Goal: Book appointment/travel/reservation

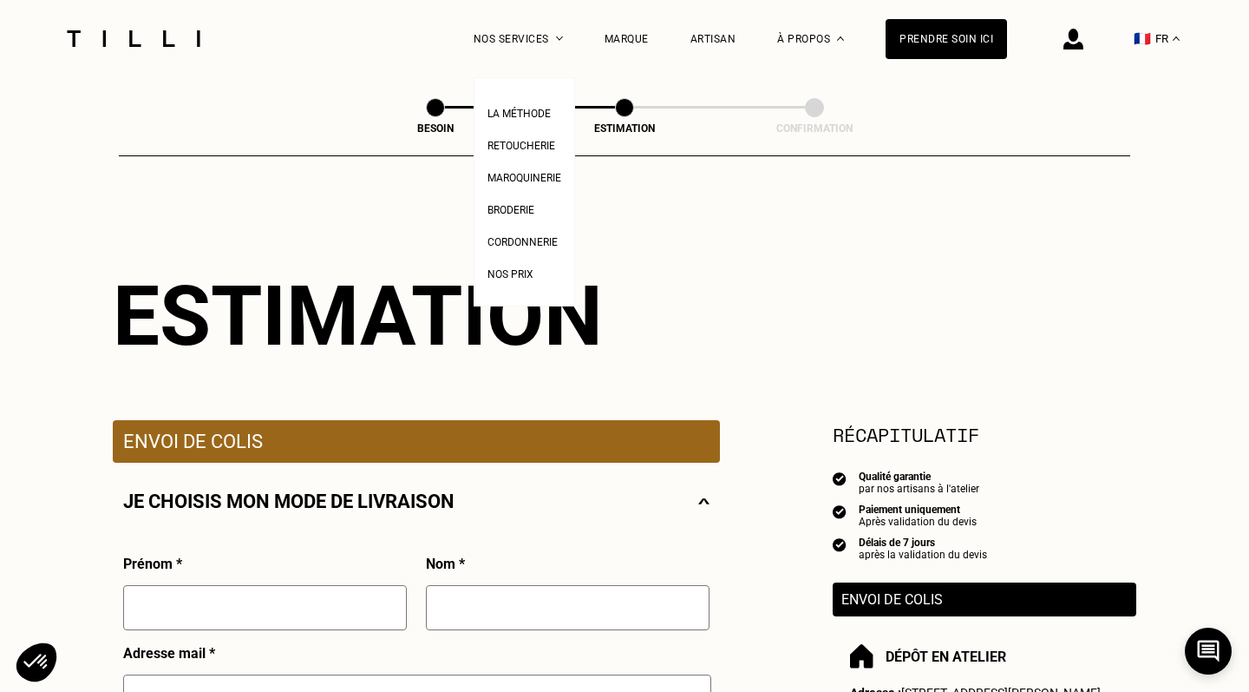
select select "FR"
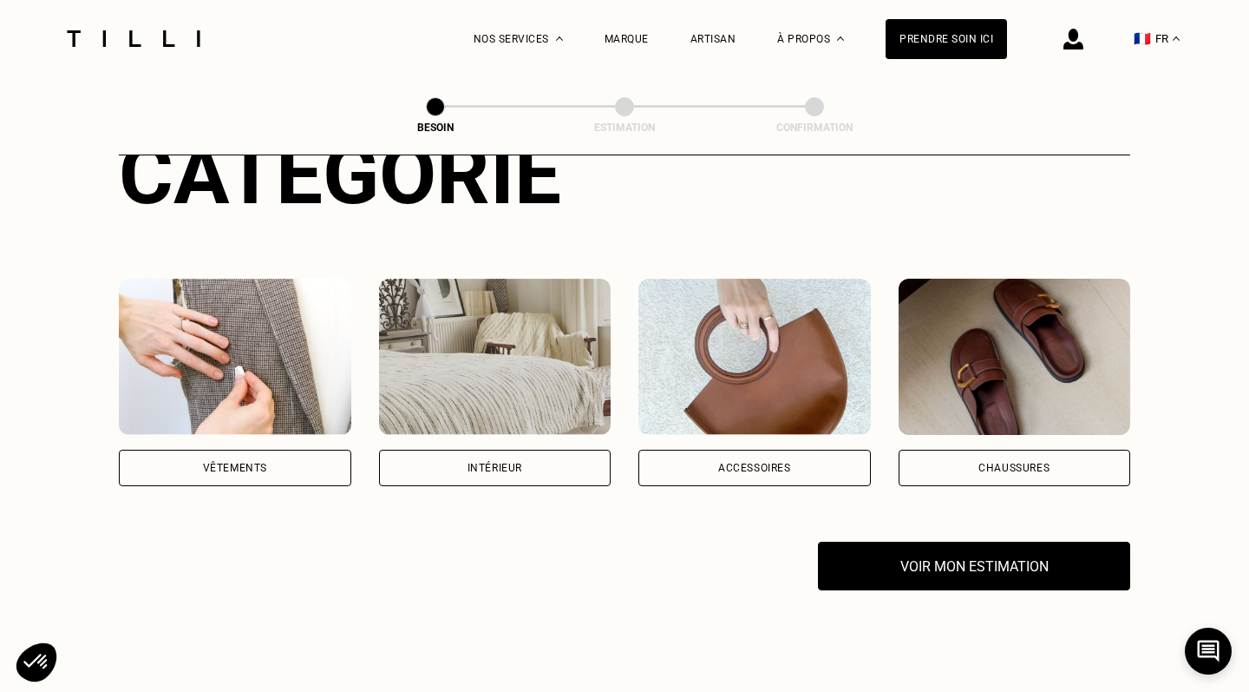
scroll to position [239, 0]
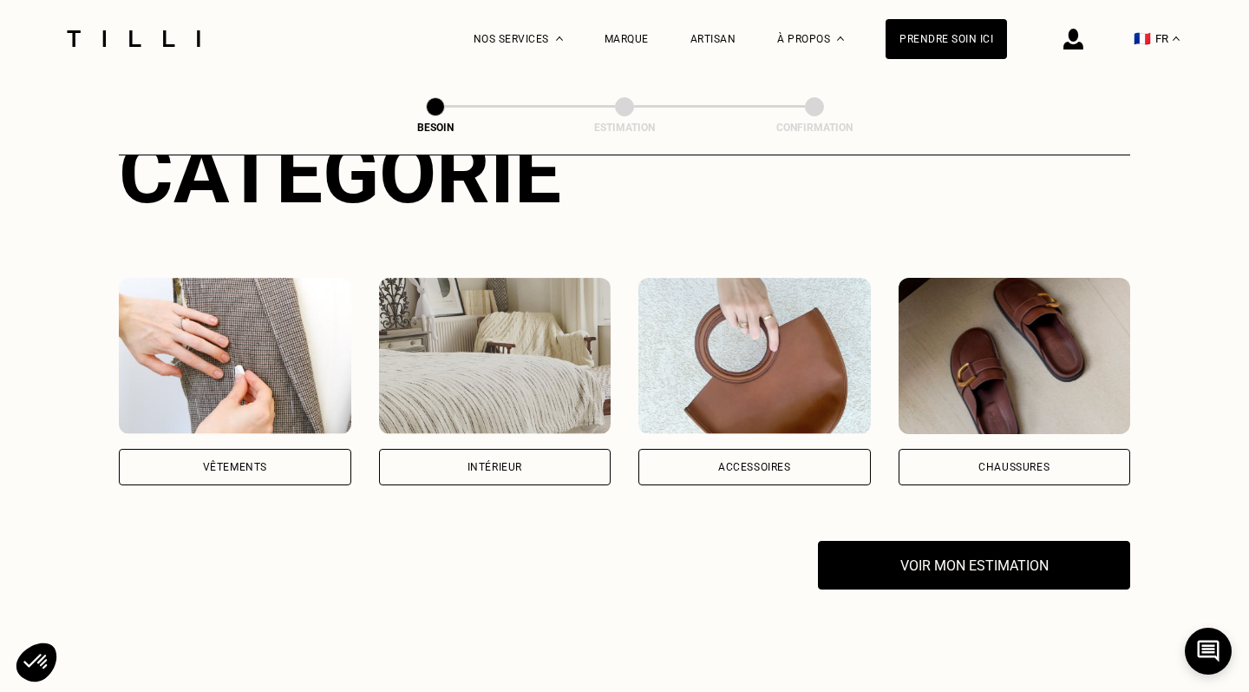
click at [288, 449] on div "Vêtements" at bounding box center [235, 467] width 233 height 36
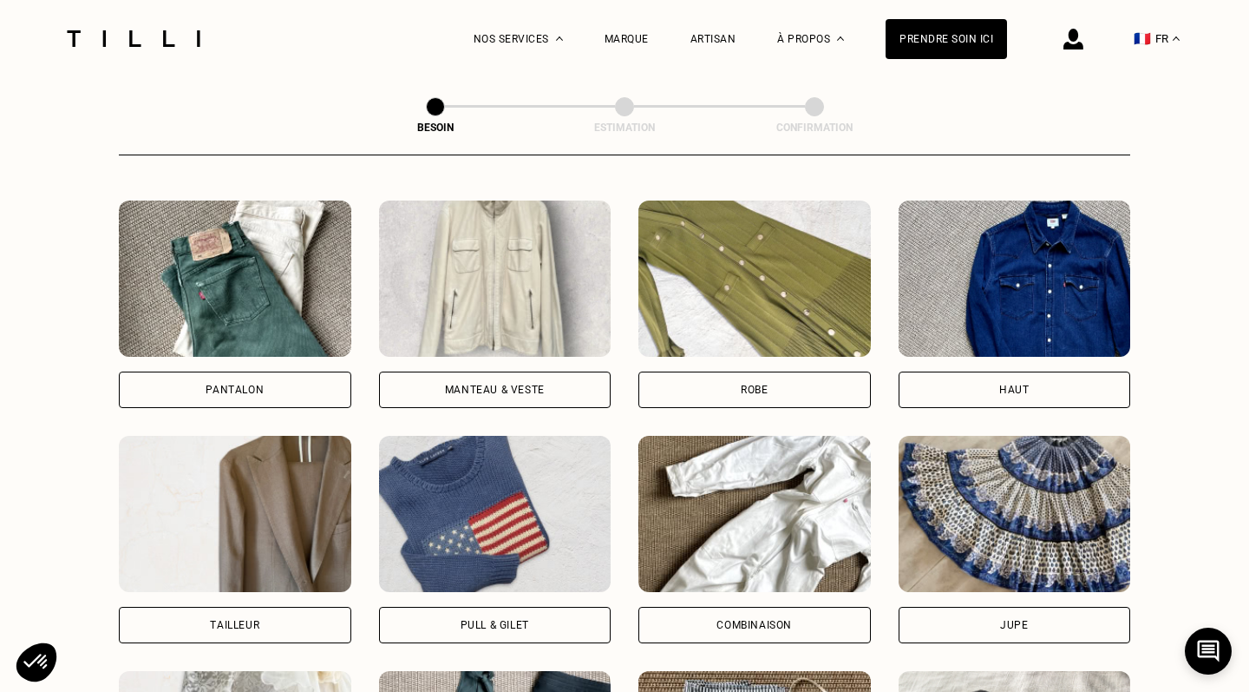
scroll to position [936, 0]
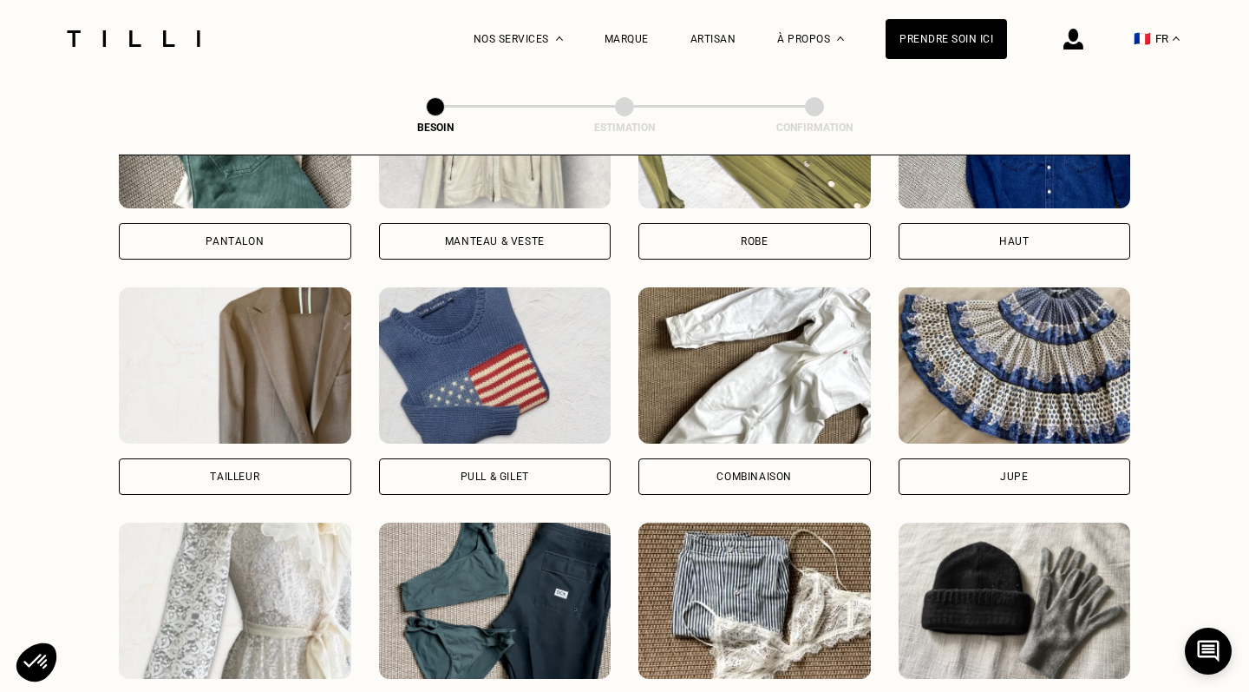
click at [284, 466] on div "Tailleur" at bounding box center [235, 476] width 233 height 36
select select "FR"
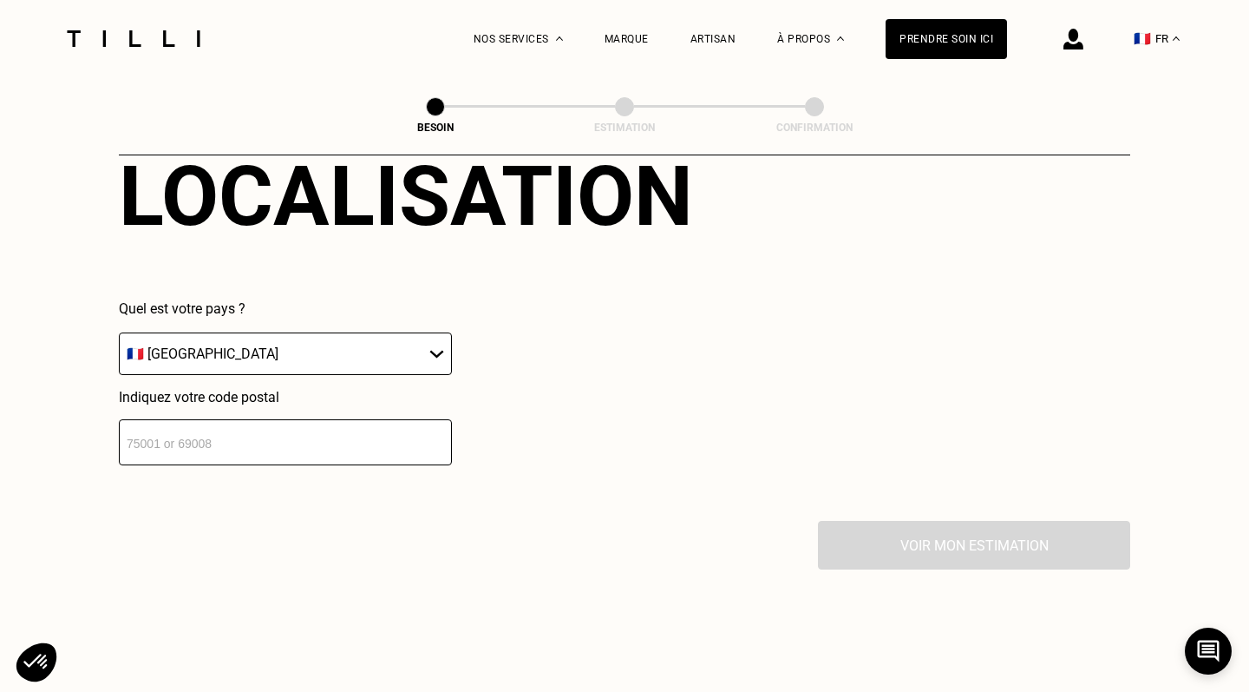
scroll to position [1629, 0]
click at [272, 423] on input "number" at bounding box center [285, 443] width 333 height 46
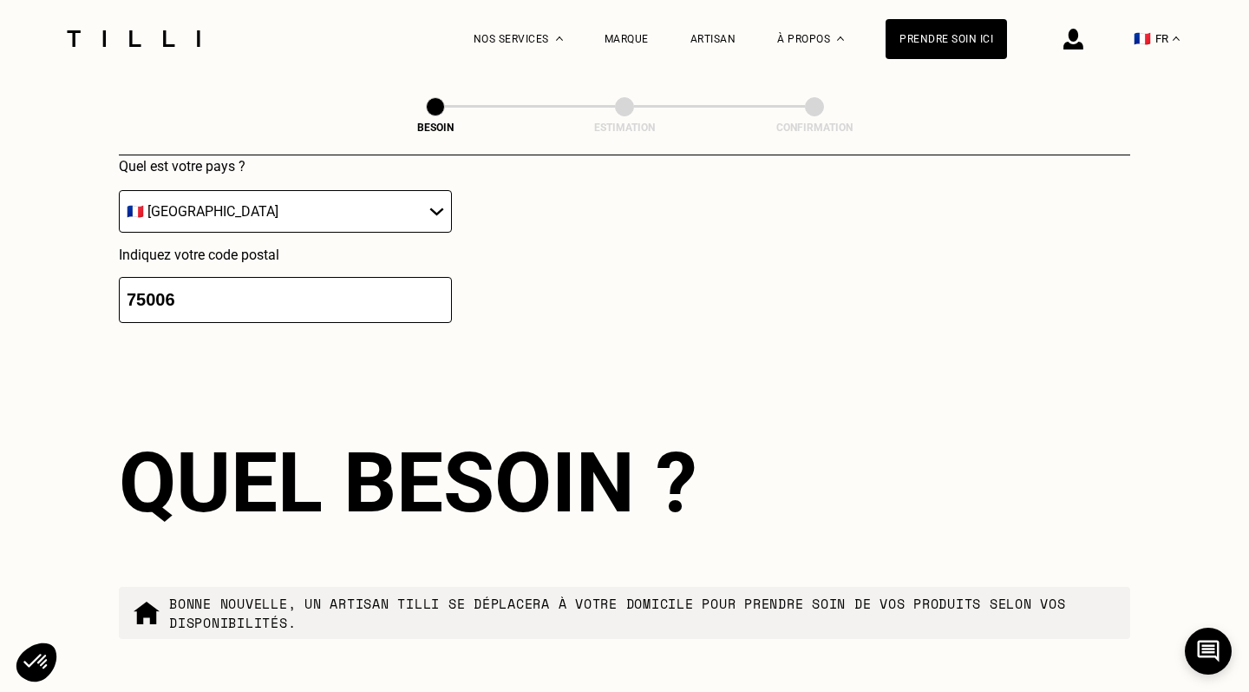
scroll to position [2088, 0]
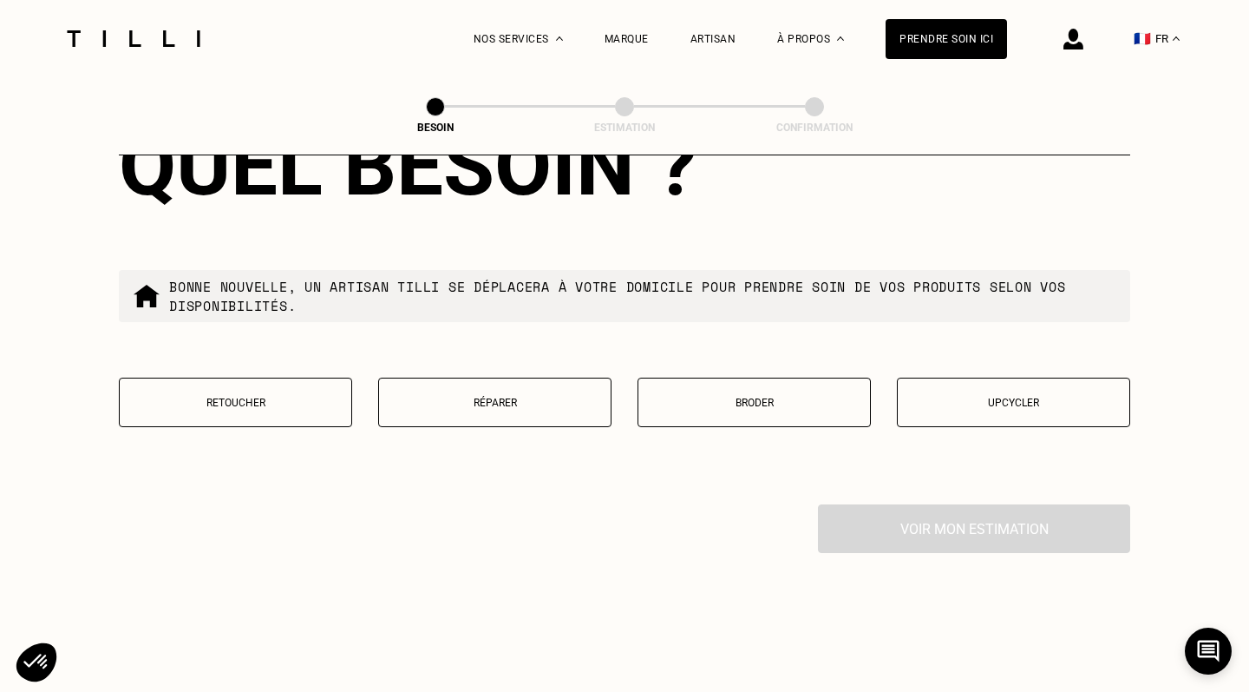
type input "75006"
click at [309, 397] on p "Retoucher" at bounding box center [235, 403] width 214 height 12
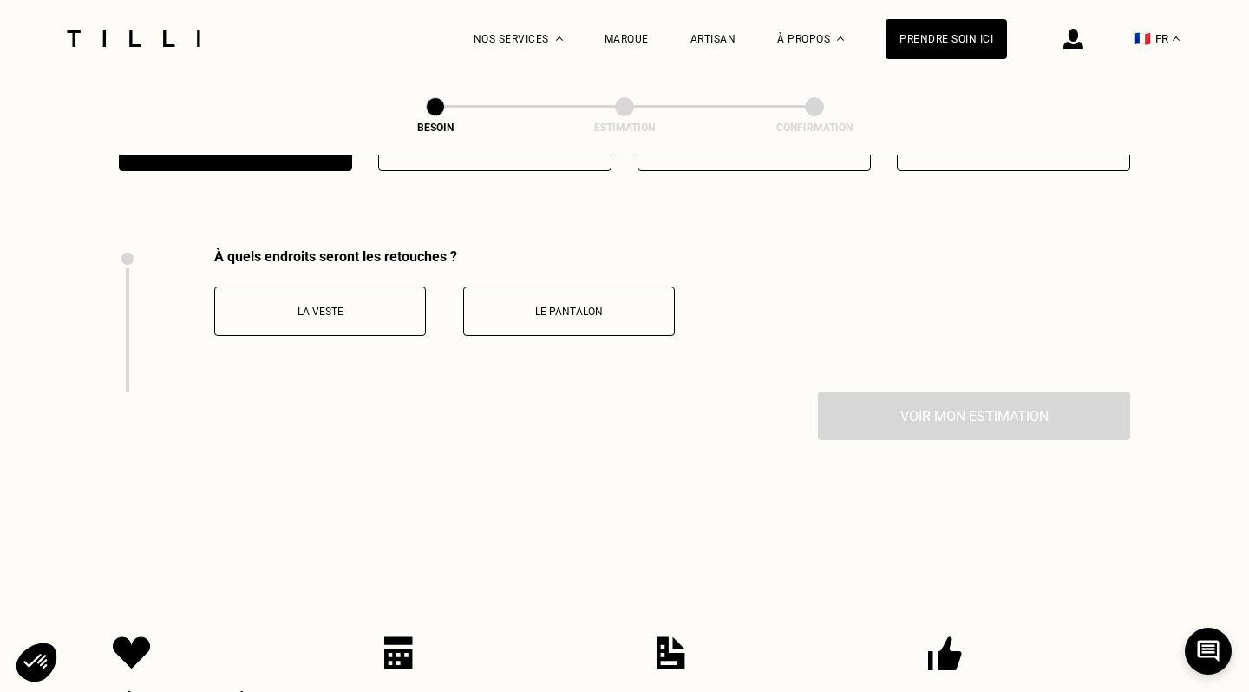
scroll to position [2383, 0]
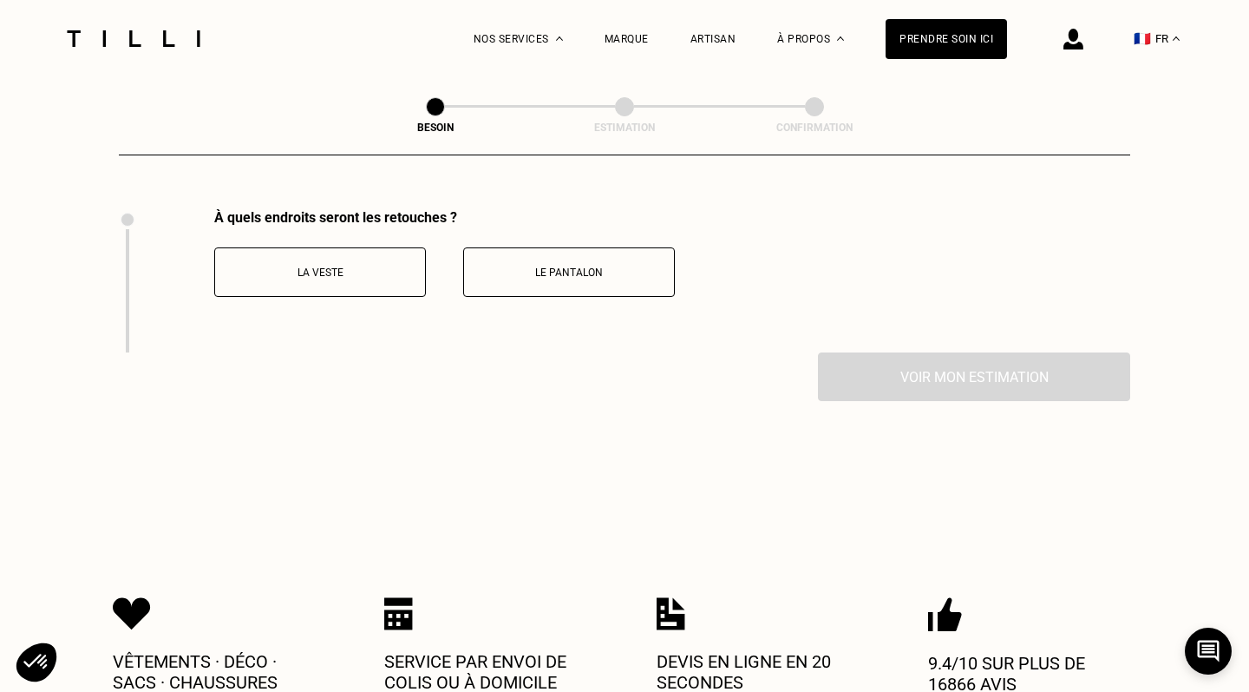
click at [327, 247] on button "La veste" at bounding box center [320, 271] width 212 height 49
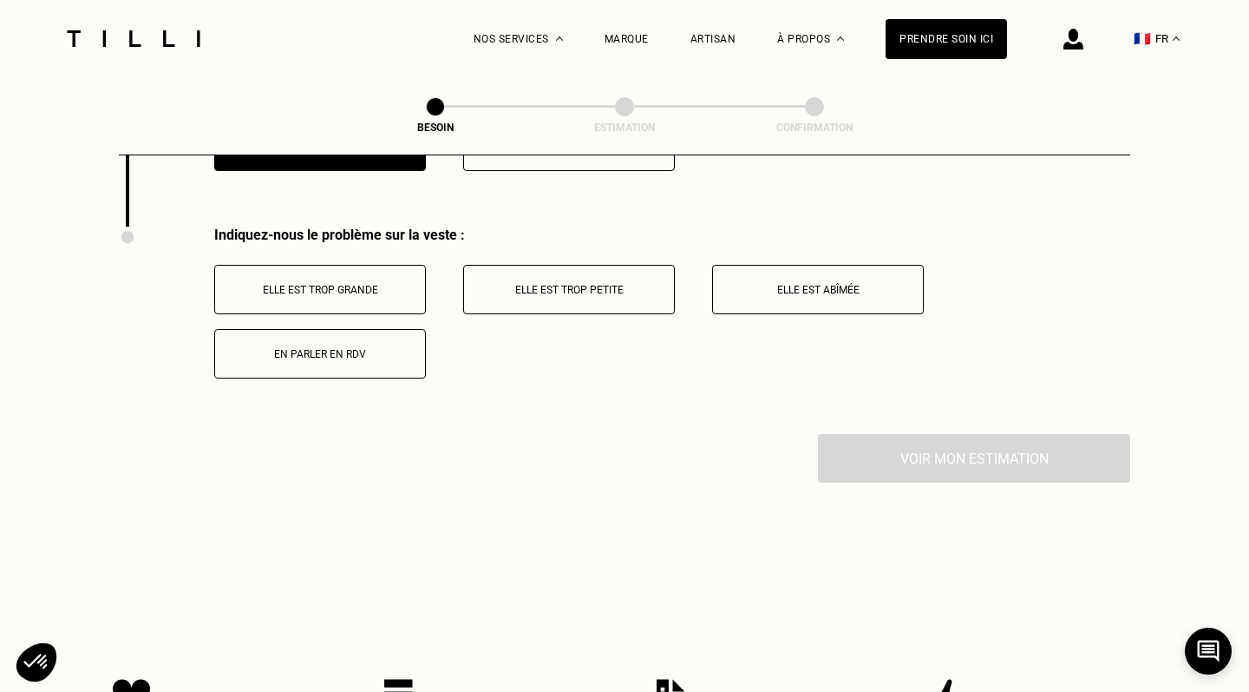
scroll to position [2527, 0]
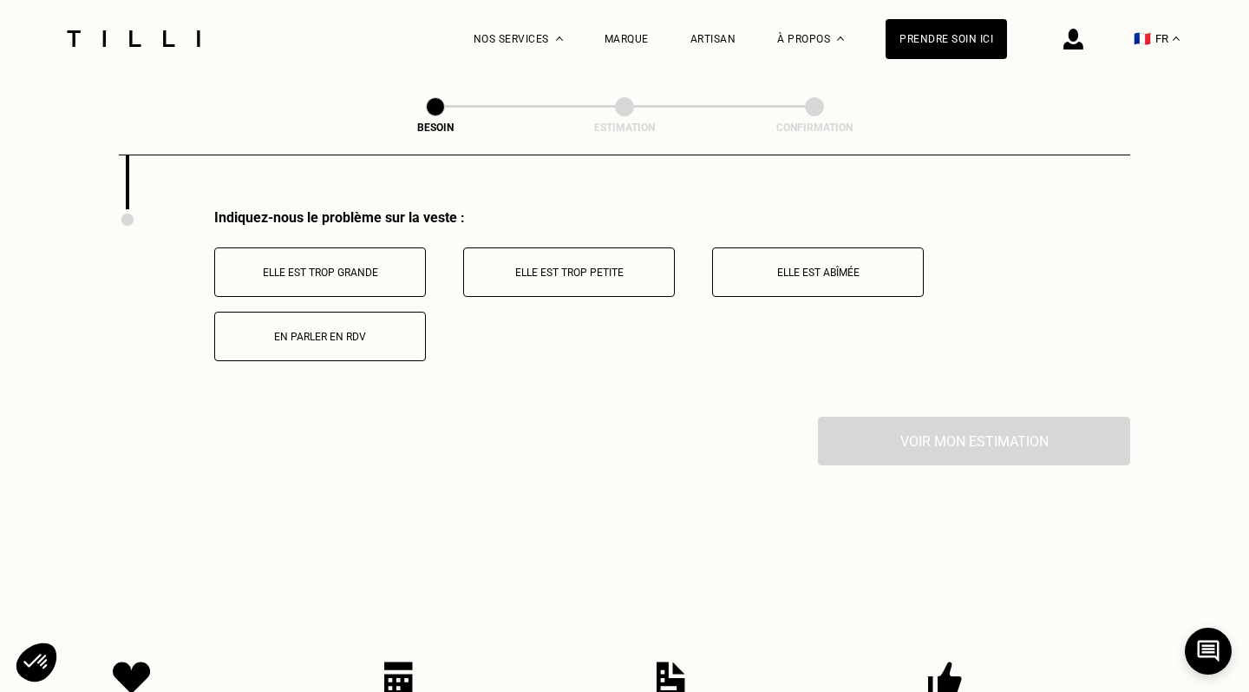
click at [335, 250] on button "Elle est trop grande" at bounding box center [320, 271] width 212 height 49
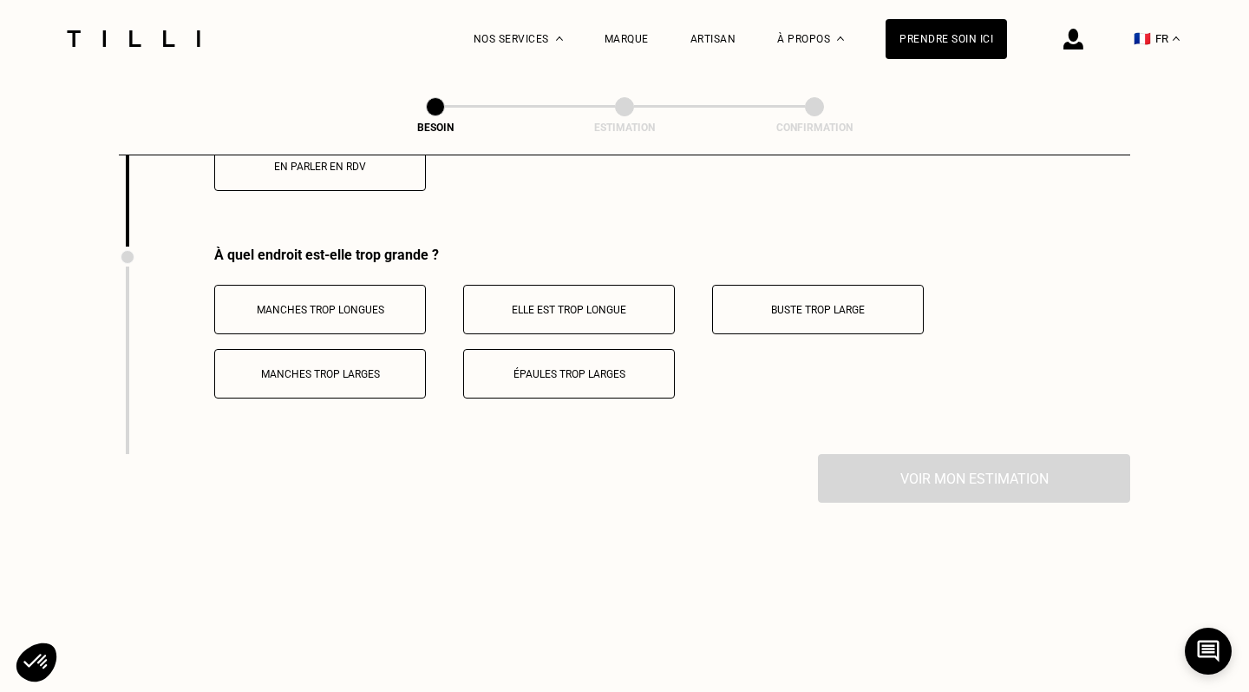
scroll to position [2734, 0]
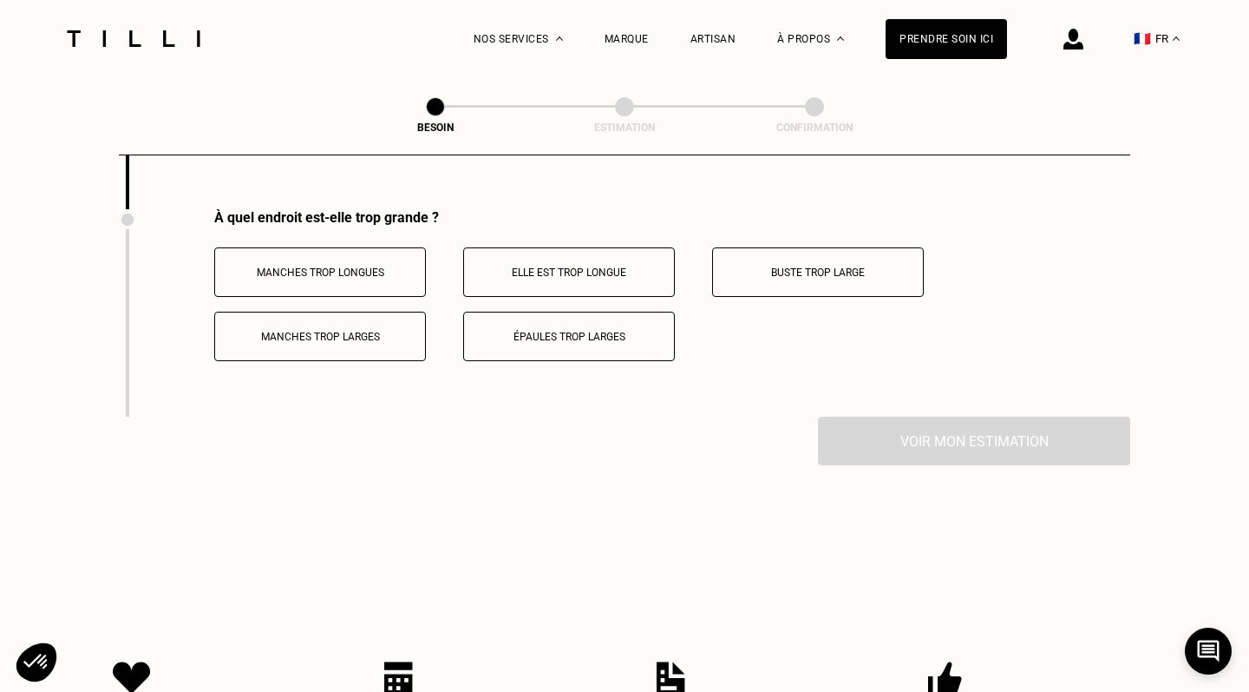
click at [618, 314] on button "Épaules trop larges" at bounding box center [569, 335] width 212 height 49
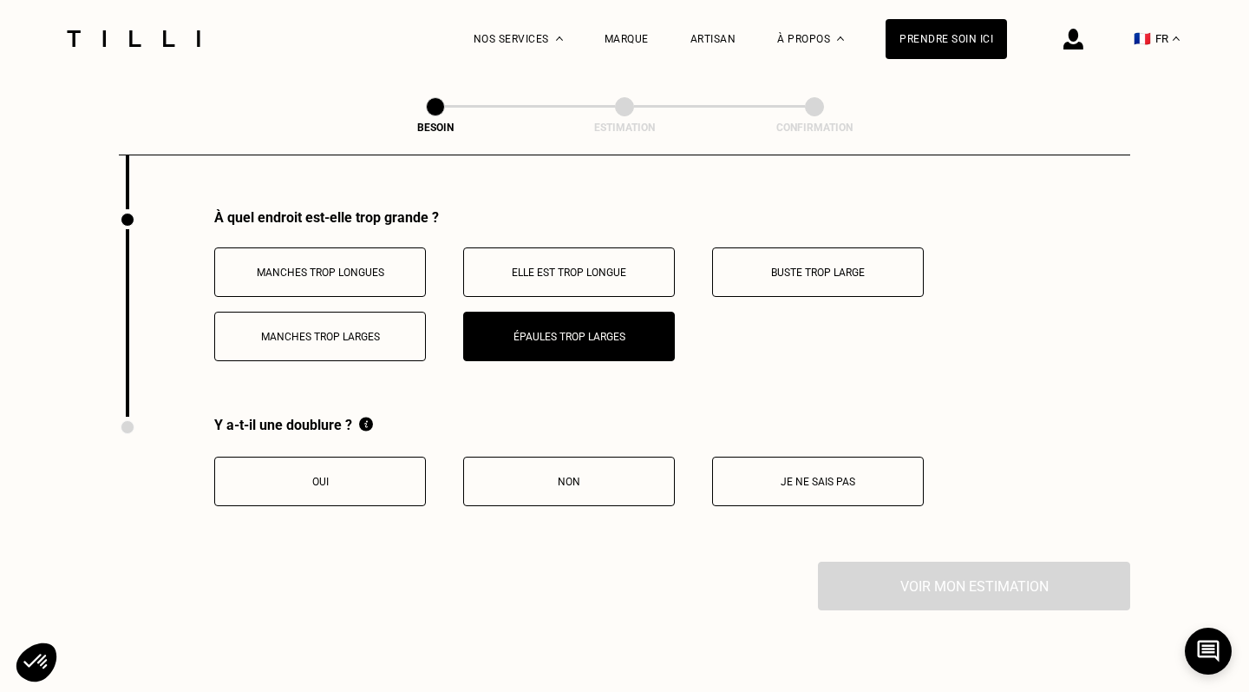
click at [370, 475] on p "Oui" at bounding box center [320, 481] width 193 height 12
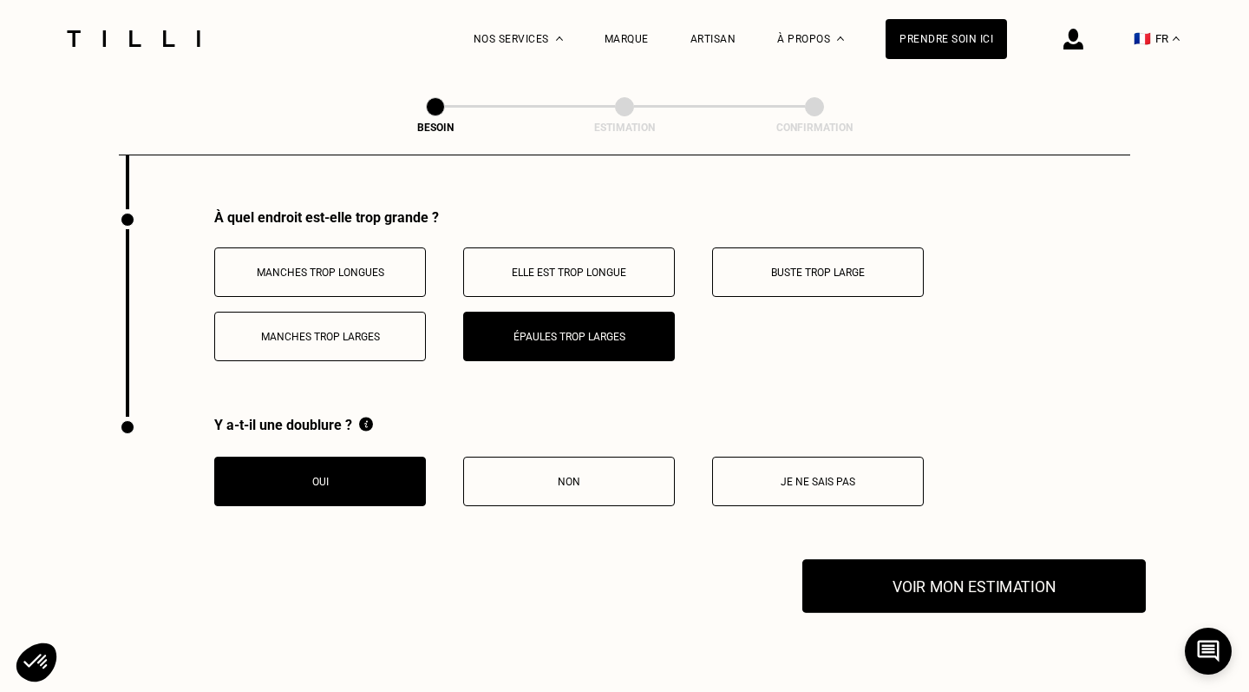
click at [959, 567] on button "Voir mon estimation" at bounding box center [975, 586] width 344 height 54
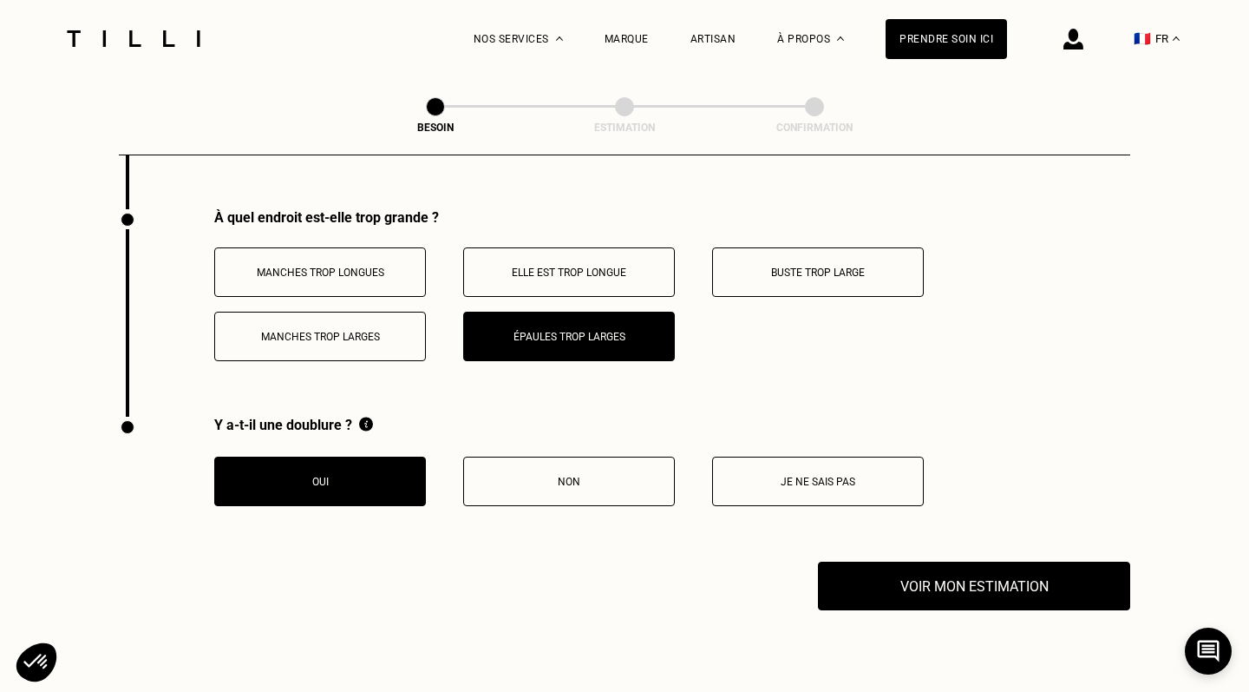
click at [865, 266] on p "Buste trop large" at bounding box center [818, 272] width 193 height 12
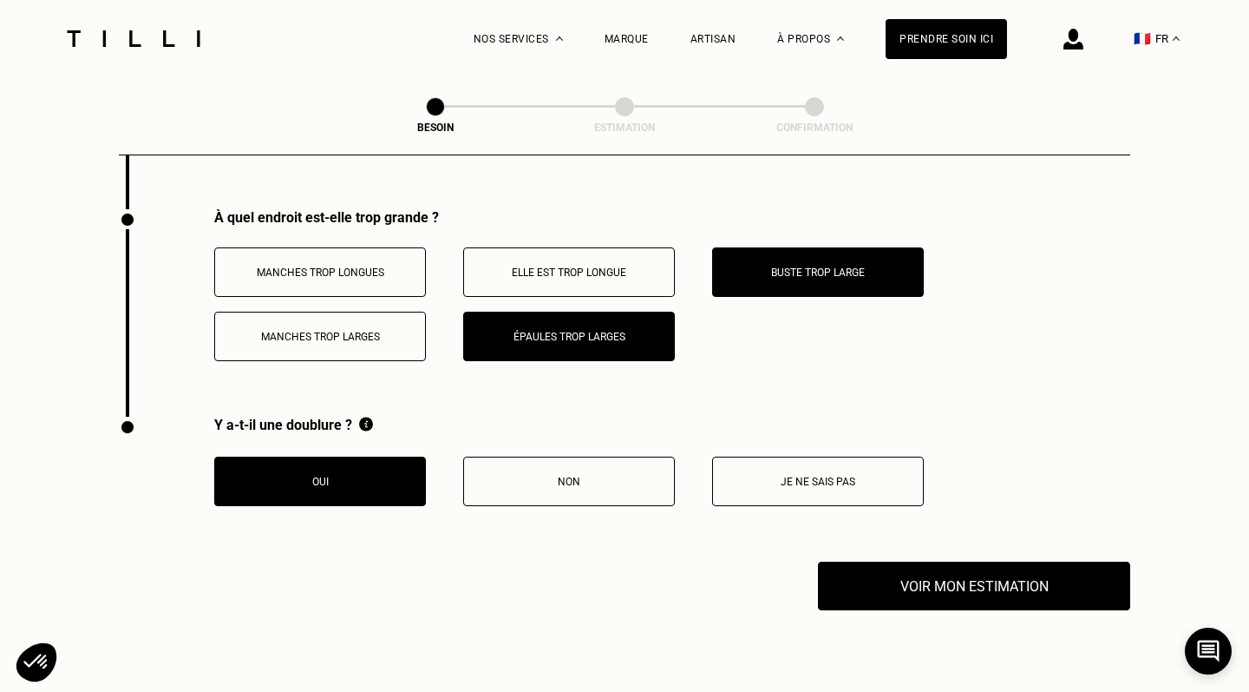
click at [596, 331] on button "Épaules trop larges" at bounding box center [569, 335] width 212 height 49
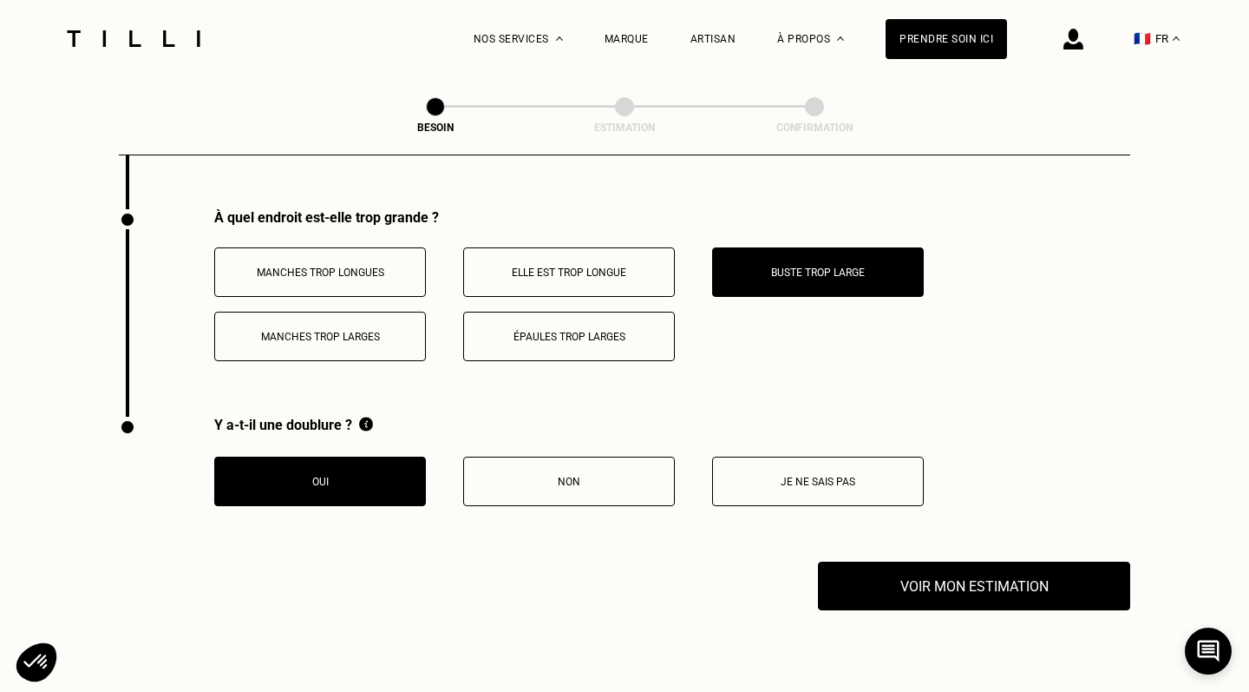
click at [778, 247] on button "Buste trop large" at bounding box center [818, 271] width 212 height 49
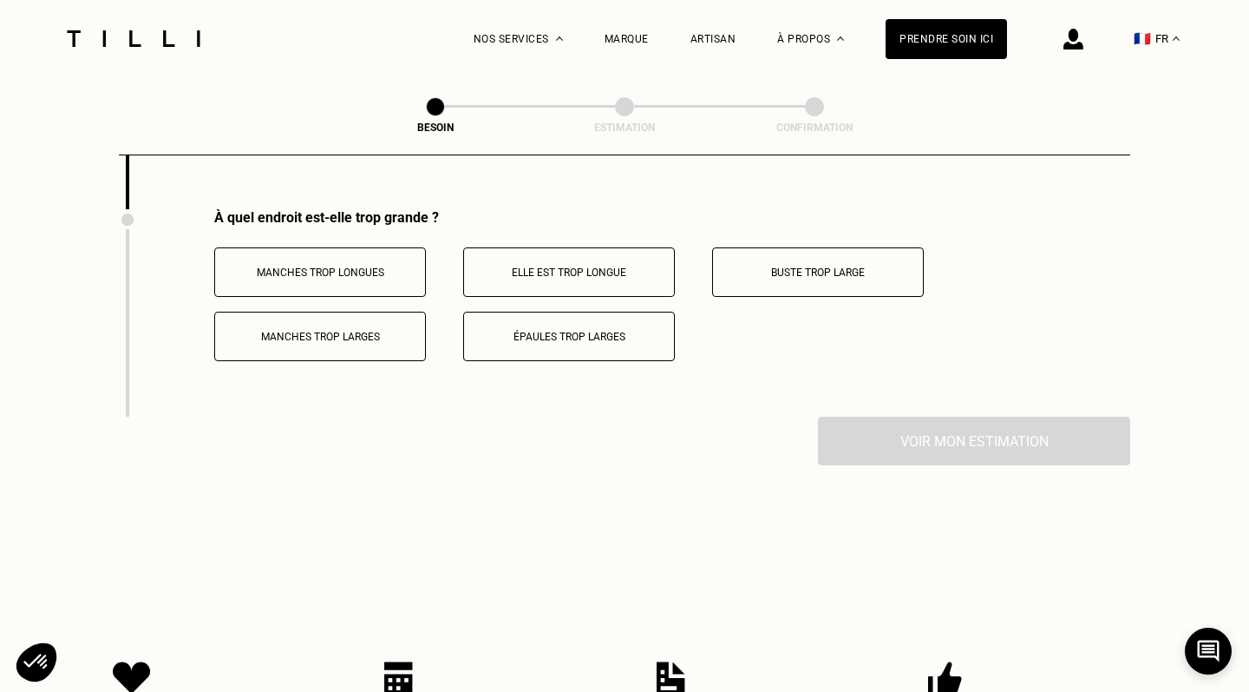
scroll to position [2495, 0]
